Goal: Communication & Community: Answer question/provide support

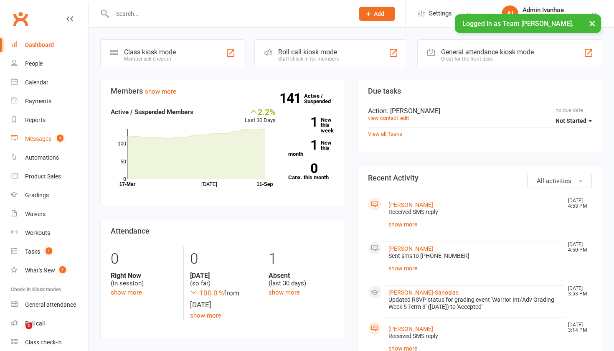
click at [36, 135] on div "Messages" at bounding box center [38, 138] width 26 height 7
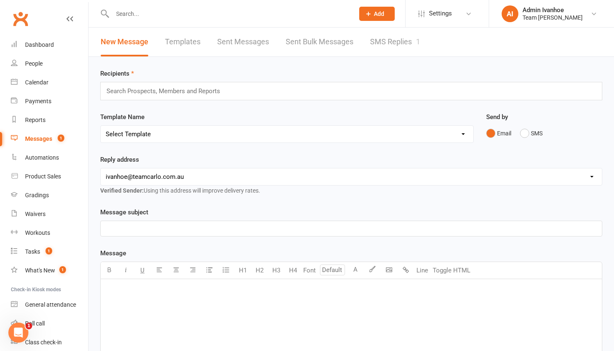
click at [418, 38] on div "1" at bounding box center [418, 41] width 4 height 9
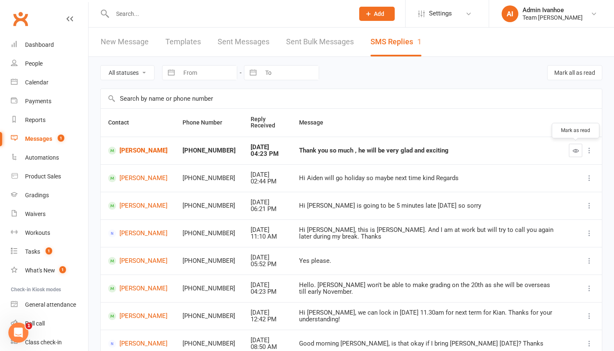
click at [579, 152] on icon "button" at bounding box center [576, 151] width 6 height 6
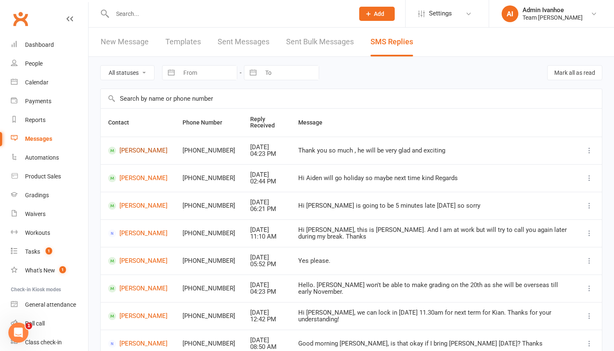
click at [124, 153] on link "Aiden Yu" at bounding box center [137, 151] width 59 height 8
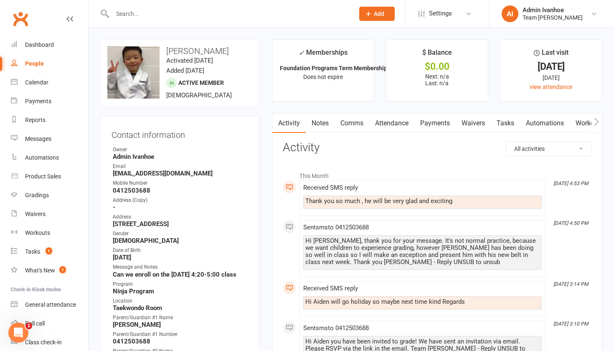
click at [354, 125] on link "Comms" at bounding box center [352, 123] width 35 height 19
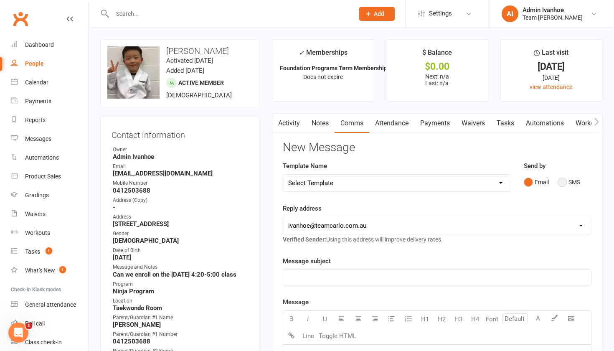
click at [561, 179] on button "SMS" at bounding box center [569, 182] width 23 height 16
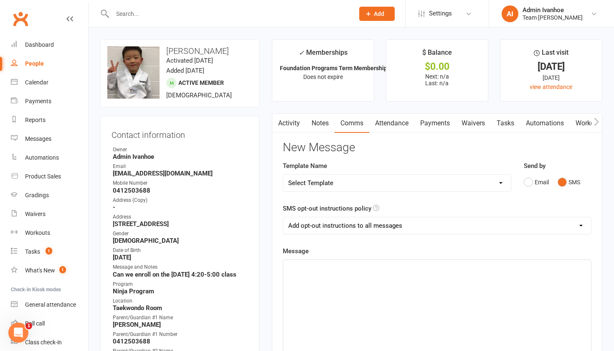
click at [444, 289] on div "﻿" at bounding box center [437, 322] width 308 height 125
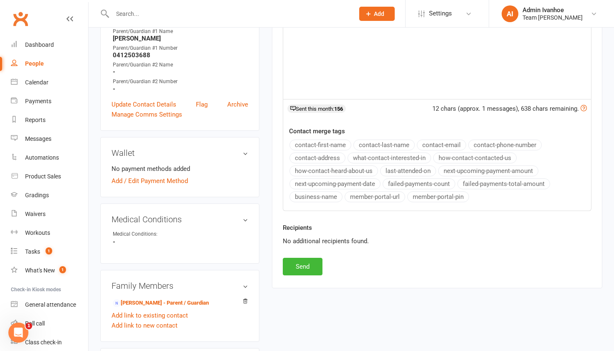
scroll to position [324, 0]
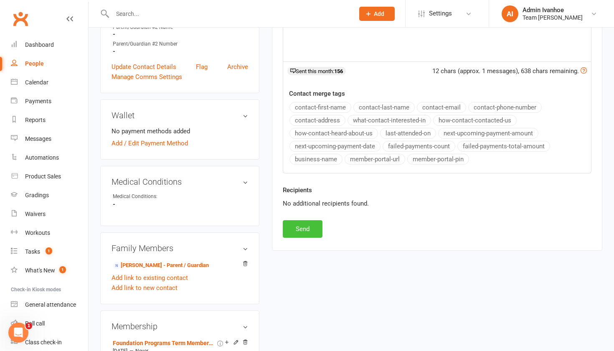
click at [304, 221] on button "Send" at bounding box center [303, 229] width 40 height 18
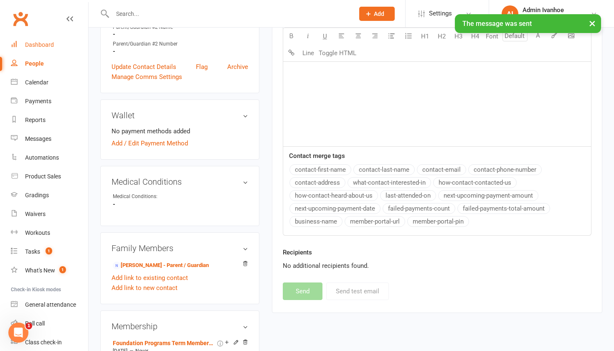
click at [30, 45] on div "Dashboard" at bounding box center [39, 44] width 29 height 7
